Goal: Task Accomplishment & Management: Manage account settings

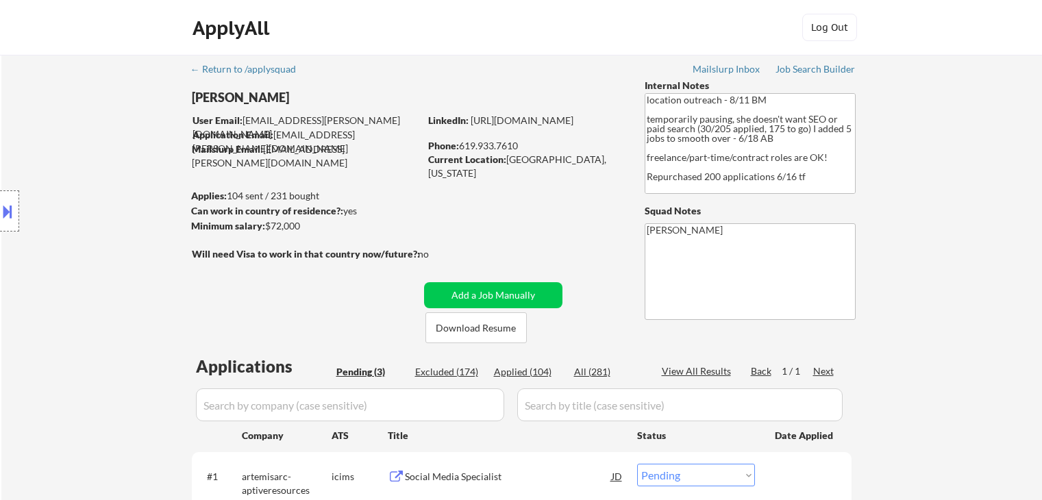
select select ""pending""
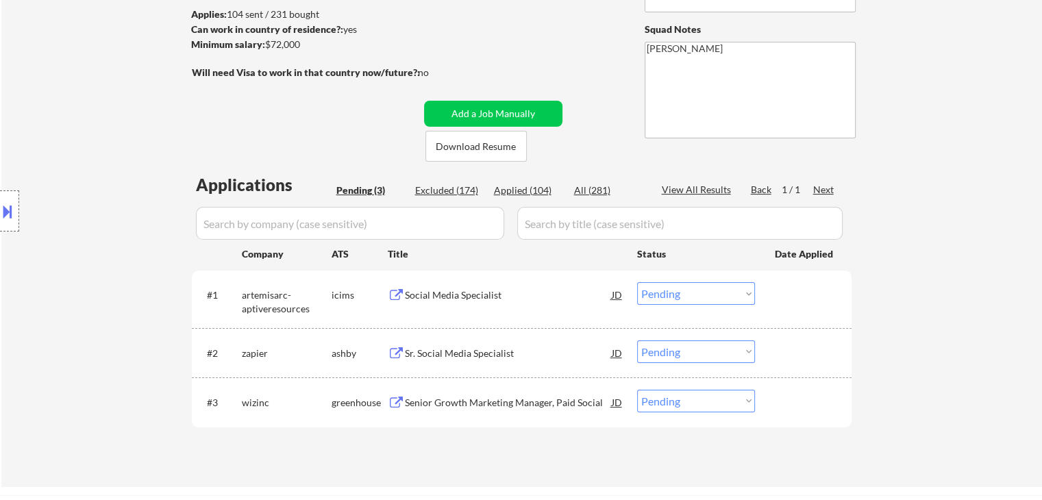
scroll to position [274, 0]
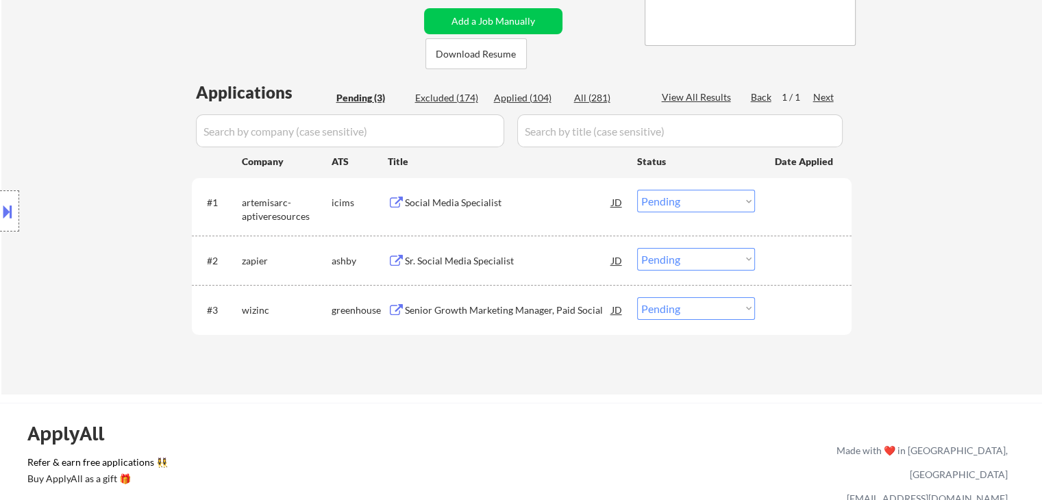
click at [490, 308] on div "Senior Growth Marketing Manager, Paid Social" at bounding box center [508, 311] width 207 height 14
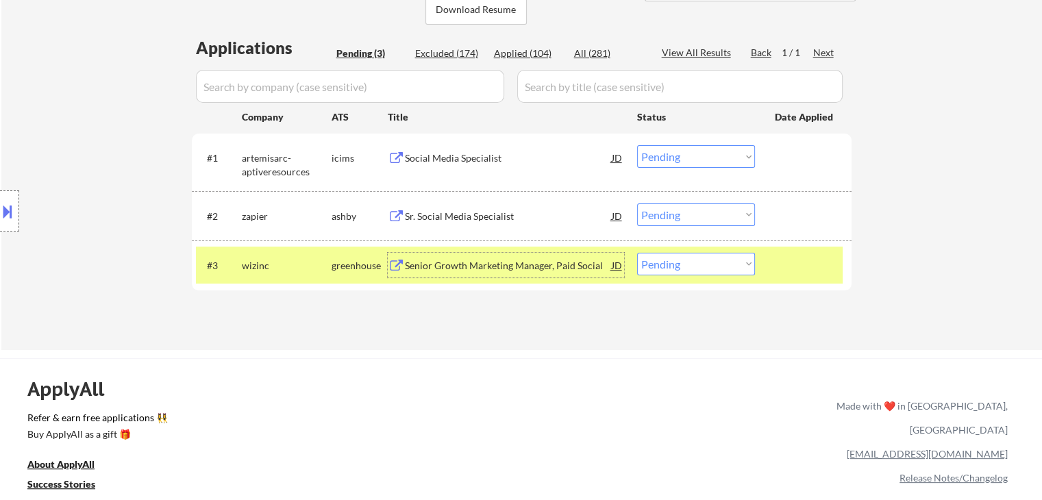
scroll to position [343, 0]
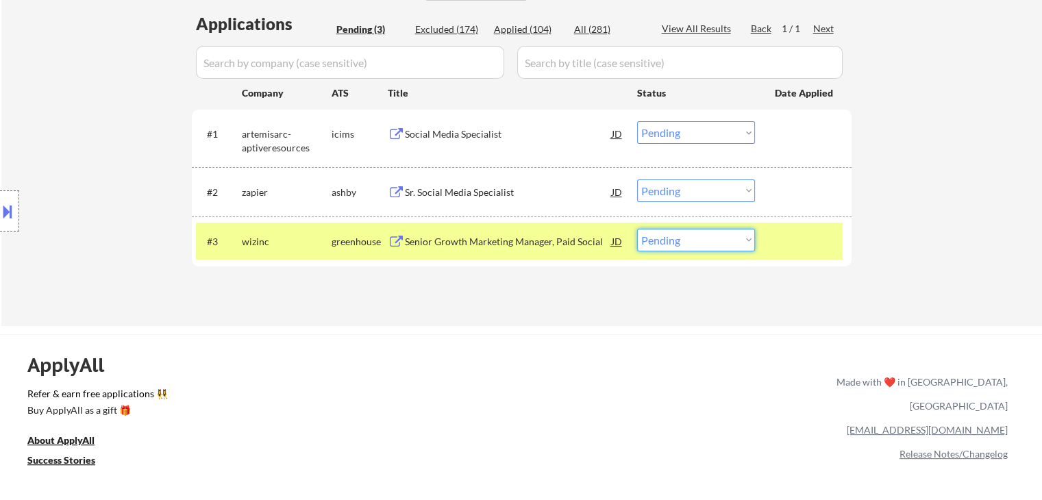
drag, startPoint x: 685, startPoint y: 245, endPoint x: 679, endPoint y: 249, distance: 7.4
click at [684, 245] on select "Choose an option... Pending Applied Excluded (Questions) Excluded (Expired) Exc…" at bounding box center [696, 240] width 118 height 23
select select ""applied""
click at [637, 229] on select "Choose an option... Pending Applied Excluded (Questions) Excluded (Expired) Exc…" at bounding box center [696, 240] width 118 height 23
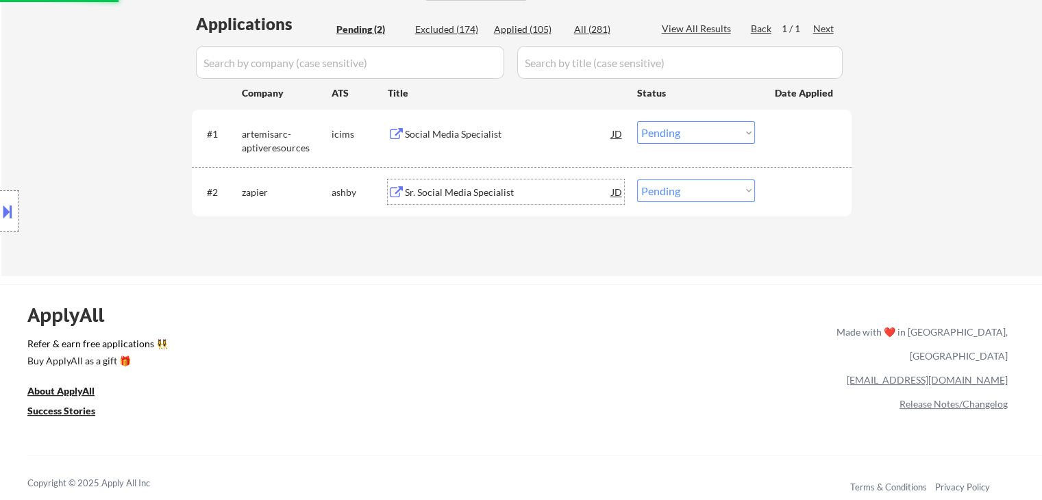
click at [451, 188] on div "Sr. Social Media Specialist" at bounding box center [508, 193] width 207 height 14
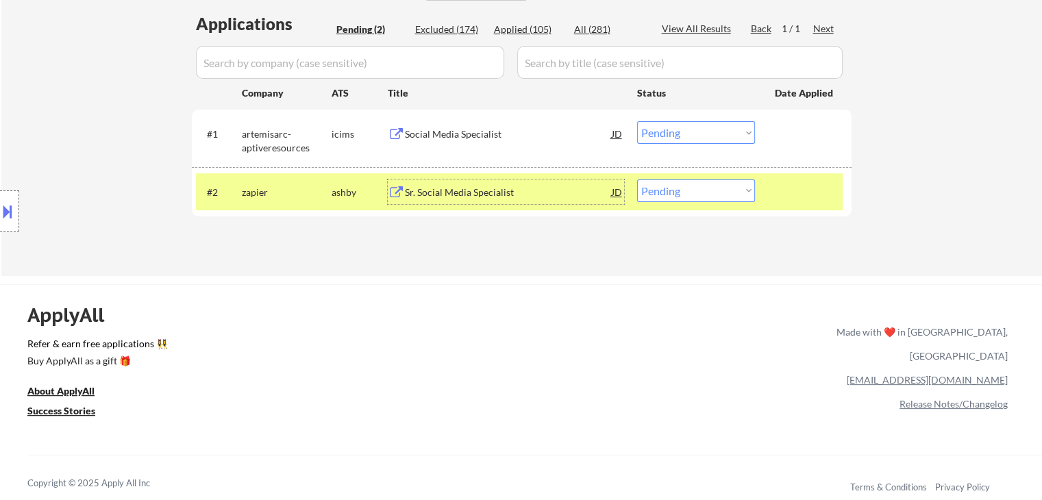
click at [691, 195] on select "Choose an option... Pending Applied Excluded (Questions) Excluded (Expired) Exc…" at bounding box center [696, 191] width 118 height 23
select select ""excluded""
click at [637, 180] on select "Choose an option... Pending Applied Excluded (Questions) Excluded (Expired) Exc…" at bounding box center [696, 191] width 118 height 23
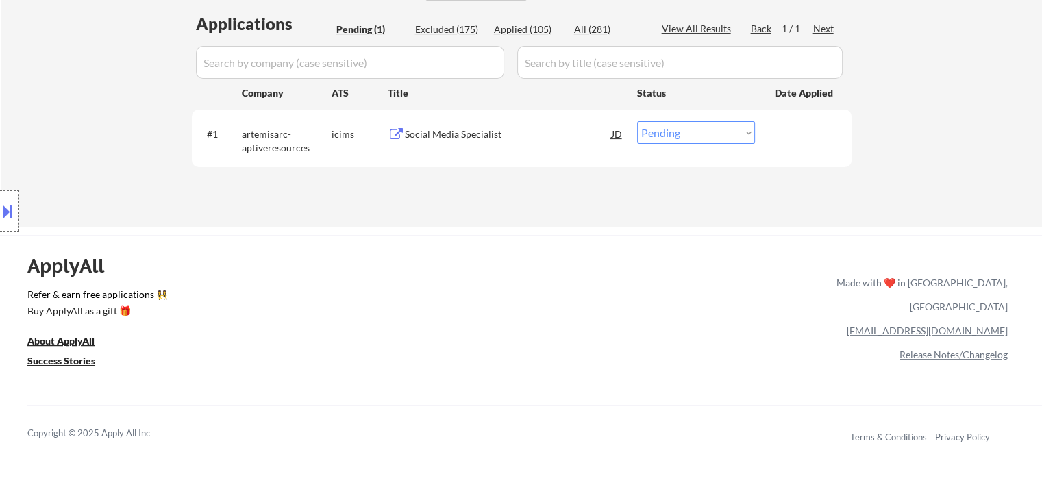
click at [419, 132] on div "Social Media Specialist" at bounding box center [508, 134] width 207 height 14
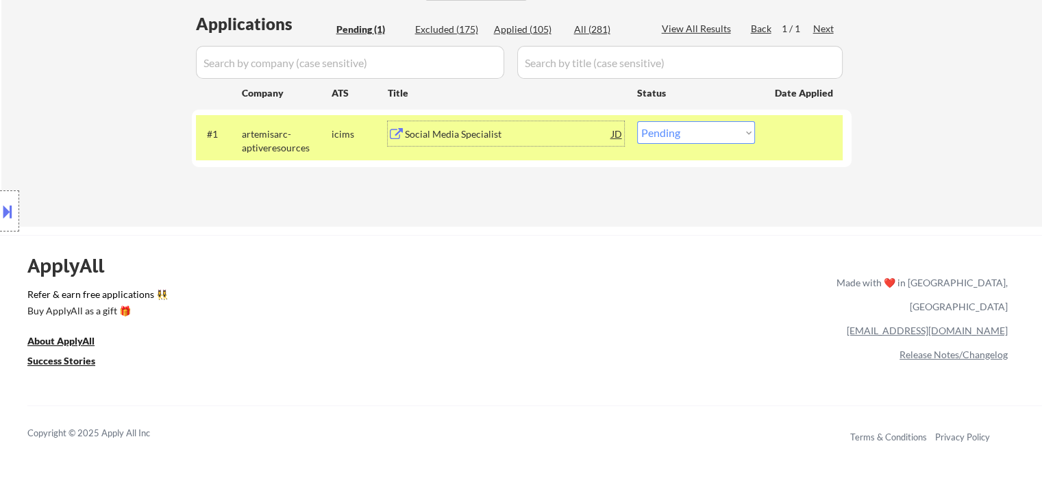
click at [424, 138] on div "Social Media Specialist" at bounding box center [508, 134] width 207 height 14
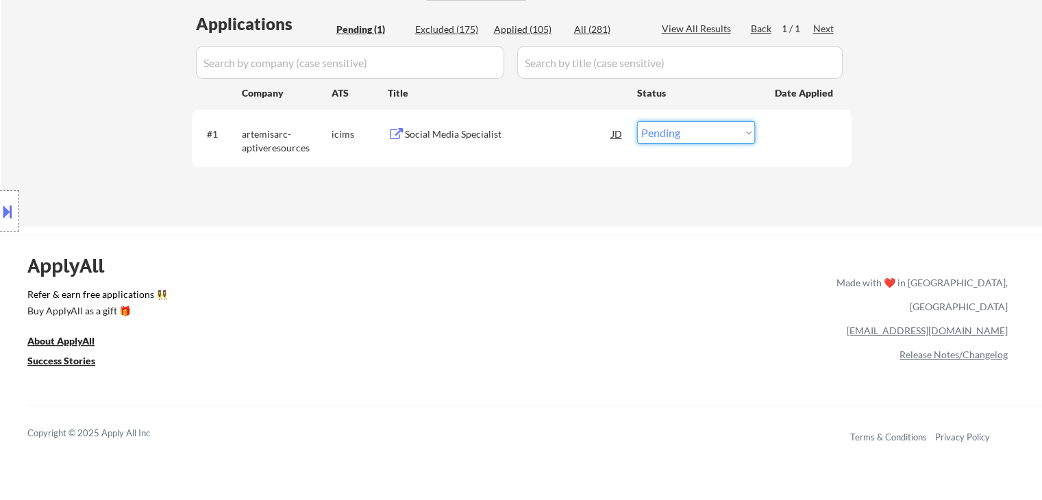
click at [672, 136] on select "Choose an option... Pending Applied Excluded (Questions) Excluded (Expired) Exc…" at bounding box center [696, 132] width 118 height 23
select select ""applied""
click at [637, 121] on select "Choose an option... Pending Applied Excluded (Questions) Excluded (Expired) Exc…" at bounding box center [696, 132] width 118 height 23
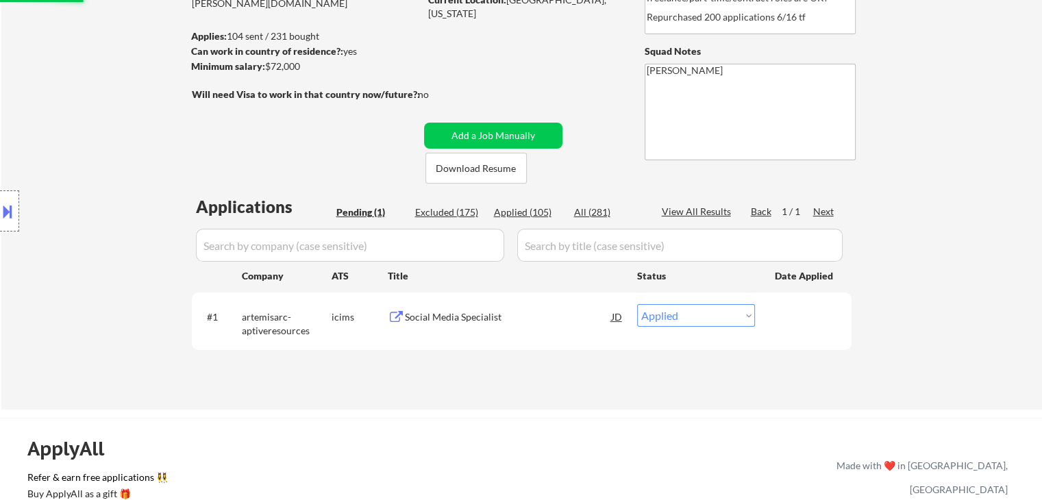
scroll to position [69, 0]
